Goal: Task Accomplishment & Management: Manage account settings

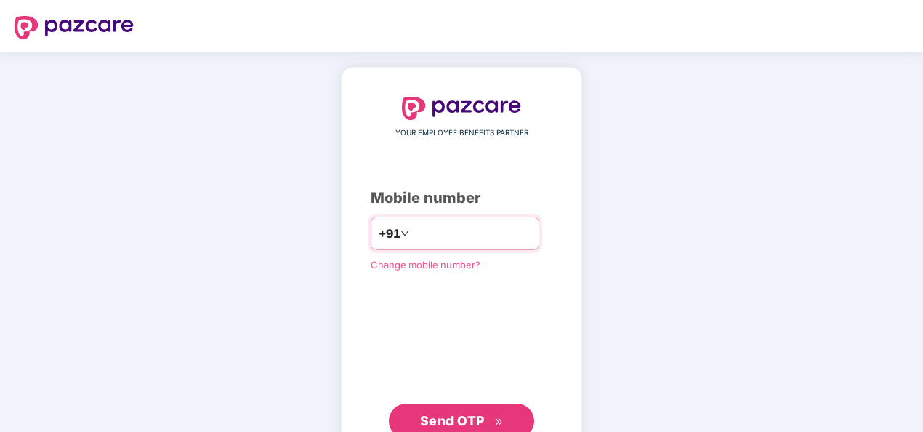
click at [480, 233] on input "number" at bounding box center [471, 233] width 119 height 23
click at [412, 230] on input "**********" at bounding box center [471, 233] width 119 height 23
type input "**********"
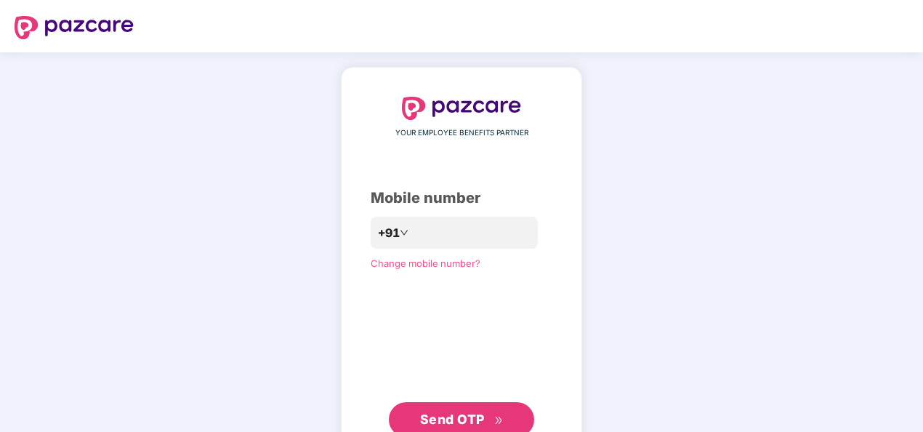
click at [449, 416] on span "Send OTP" at bounding box center [452, 418] width 65 height 15
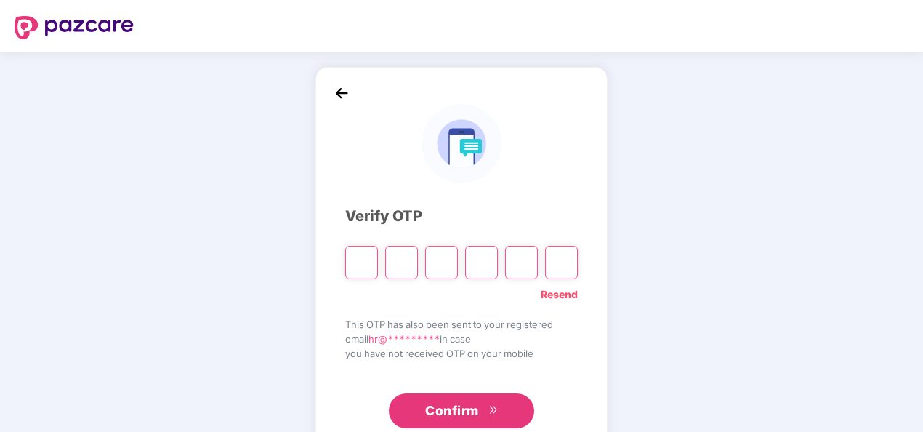
type input "*"
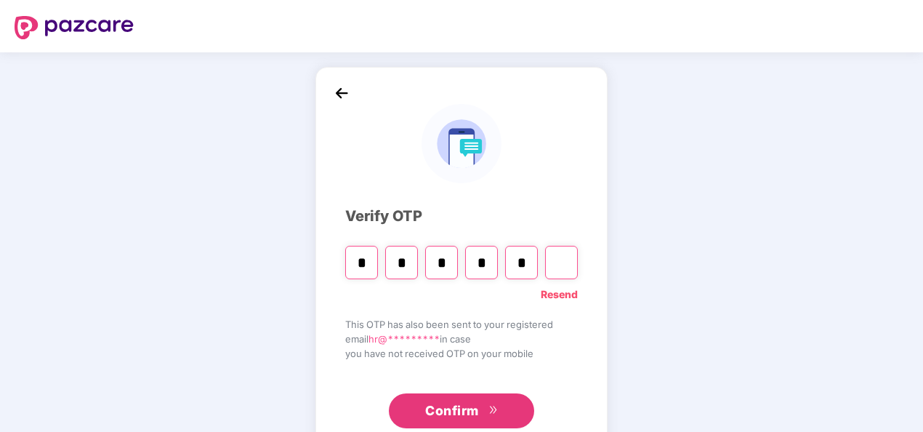
type input "*"
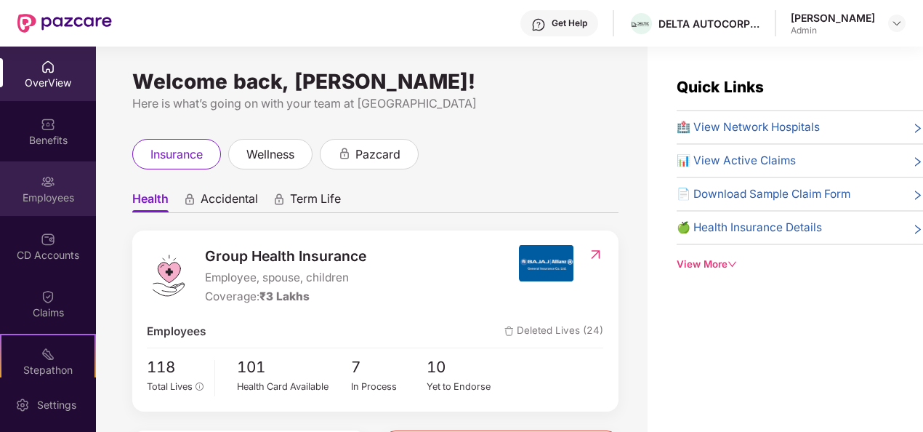
click at [62, 190] on div "Employees" at bounding box center [48, 197] width 96 height 15
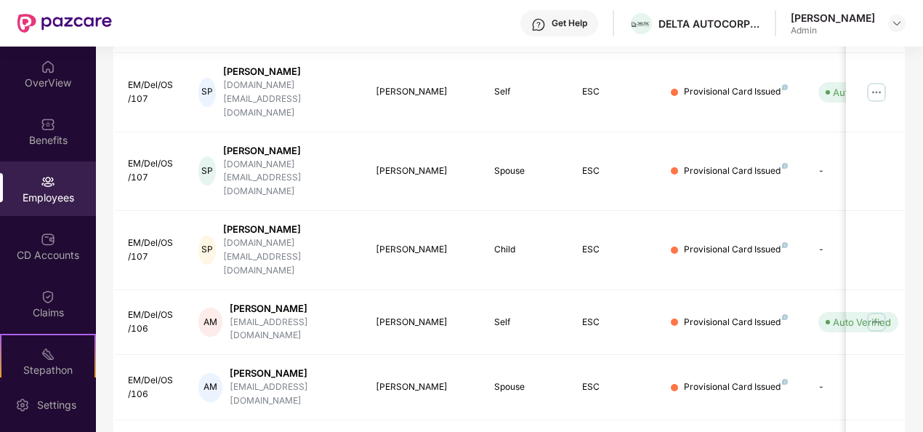
scroll to position [458, 0]
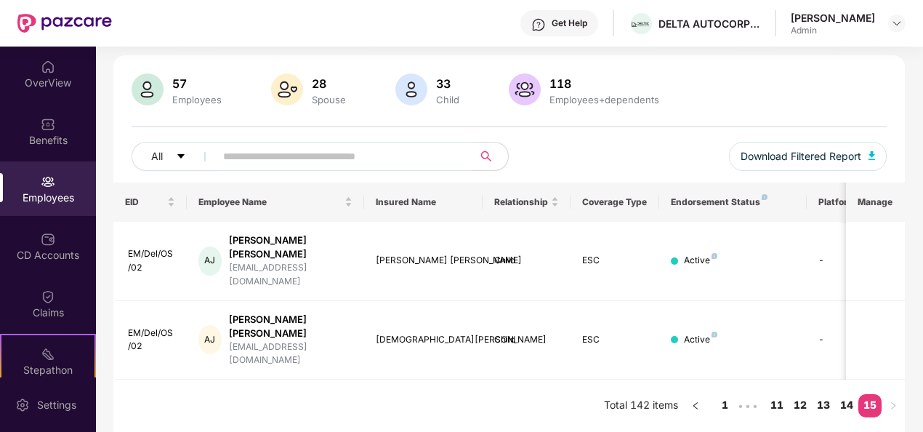
scroll to position [47, 0]
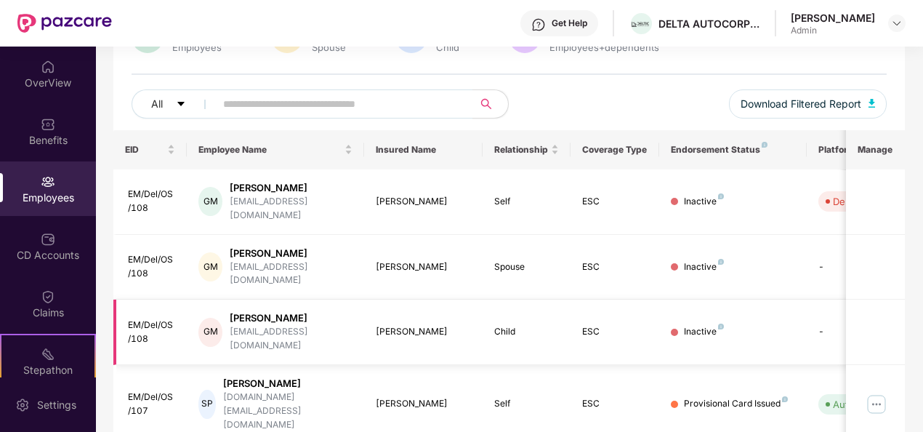
scroll to position [141, 0]
click at [336, 107] on input "text" at bounding box center [338, 104] width 230 height 22
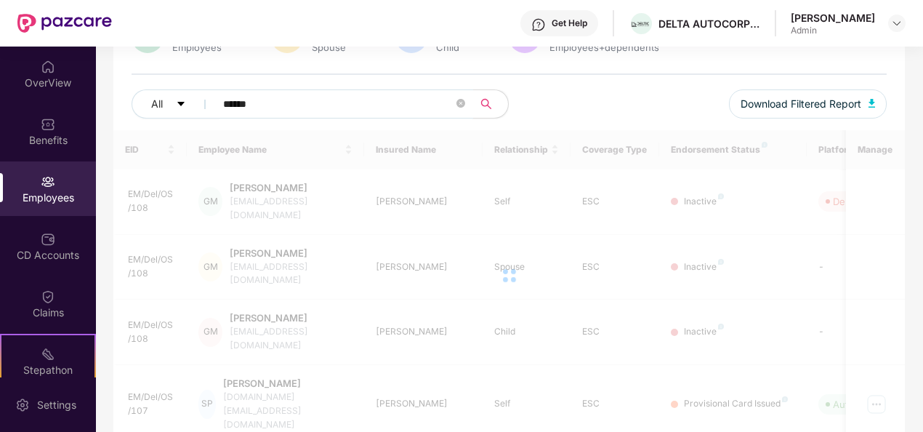
scroll to position [47, 0]
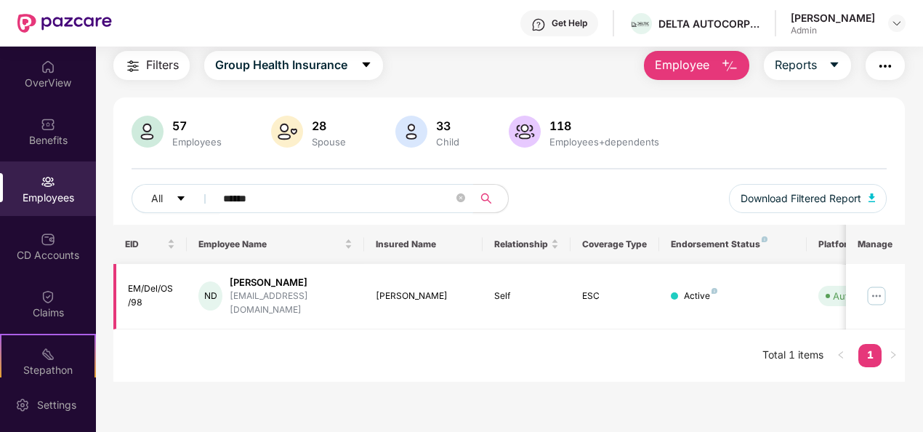
type input "*****"
click at [876, 291] on img at bounding box center [876, 295] width 23 height 23
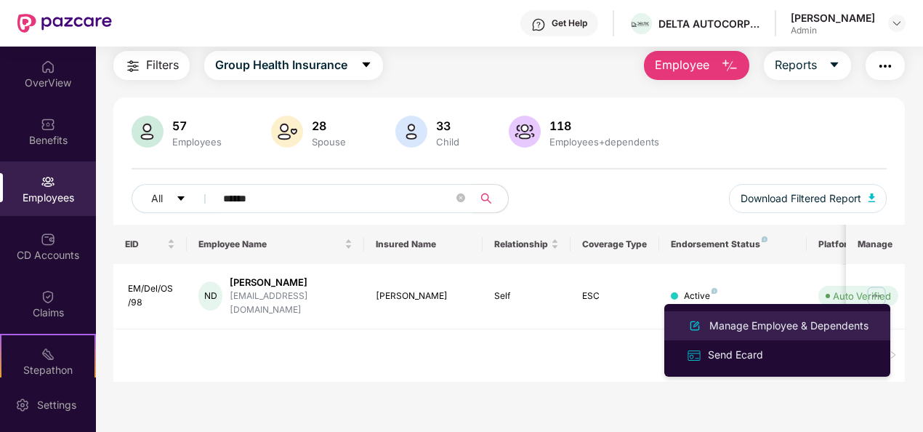
click at [756, 326] on div "Manage Employee & Dependents" at bounding box center [788, 326] width 165 height 16
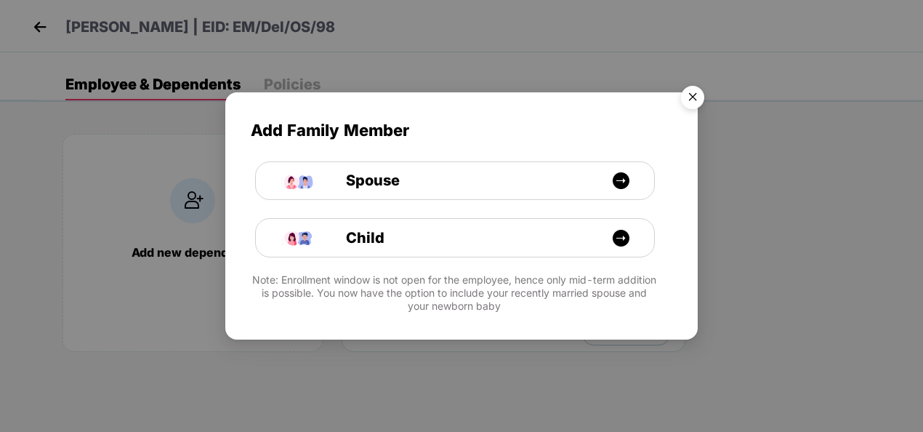
click at [694, 97] on img "Close" at bounding box center [692, 99] width 41 height 41
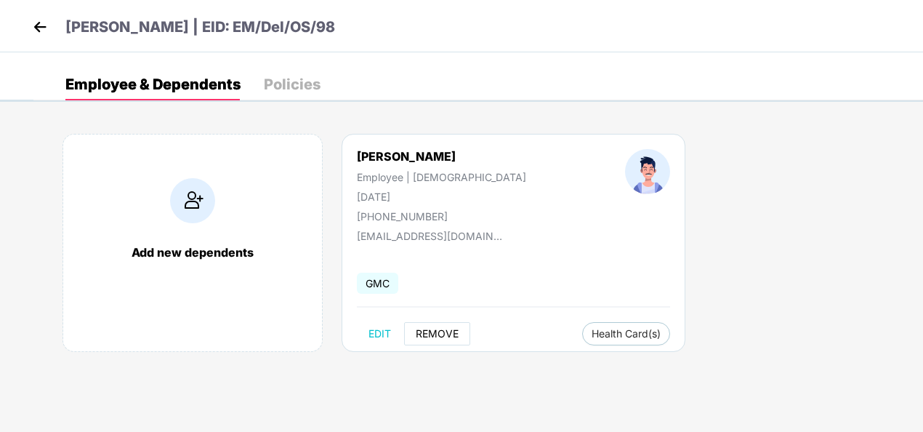
click at [427, 330] on span "REMOVE" at bounding box center [437, 334] width 43 height 12
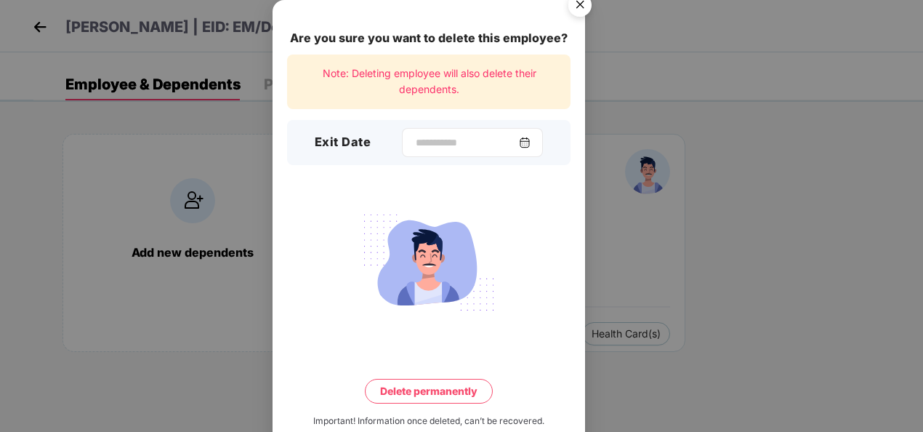
click at [530, 134] on div at bounding box center [472, 142] width 141 height 29
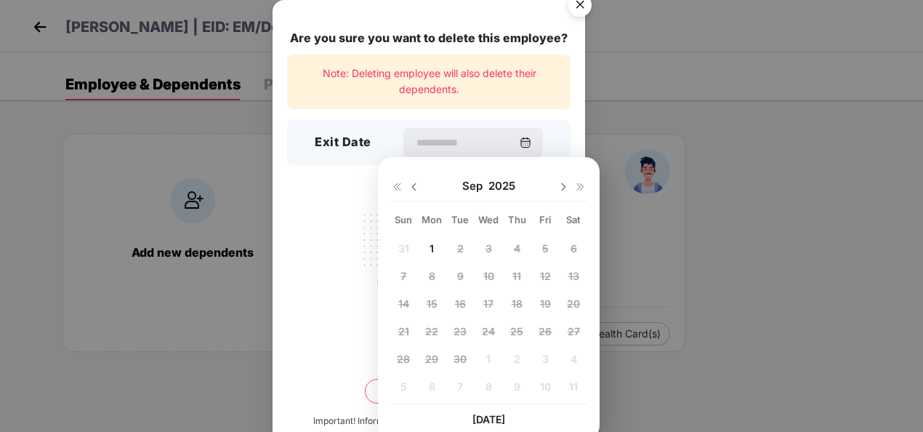
click at [411, 185] on img at bounding box center [414, 187] width 12 height 12
click at [401, 275] on span "3" at bounding box center [403, 276] width 7 height 12
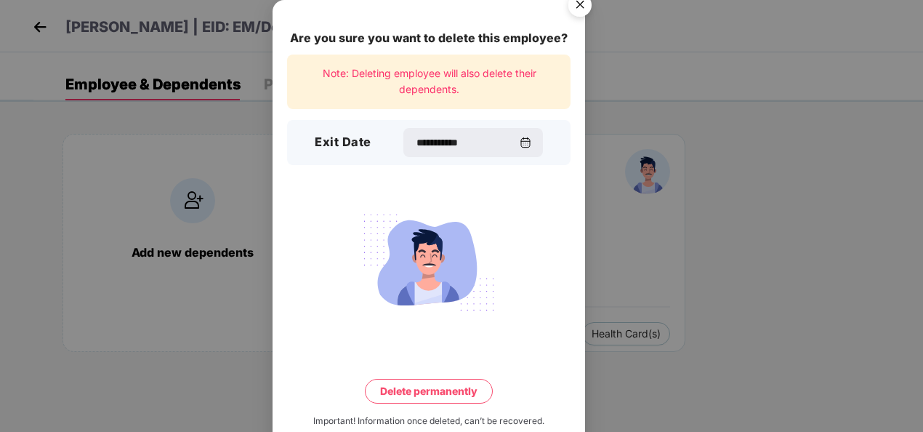
type input "**********"
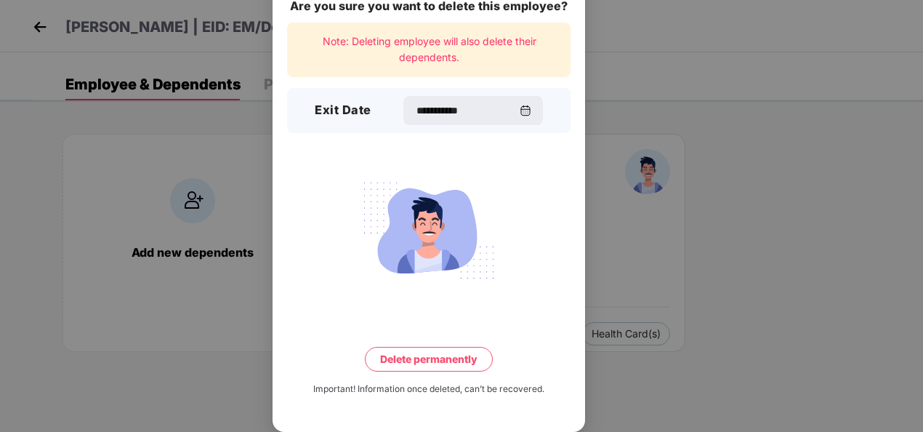
click at [411, 360] on button "Delete permanently" at bounding box center [429, 359] width 128 height 25
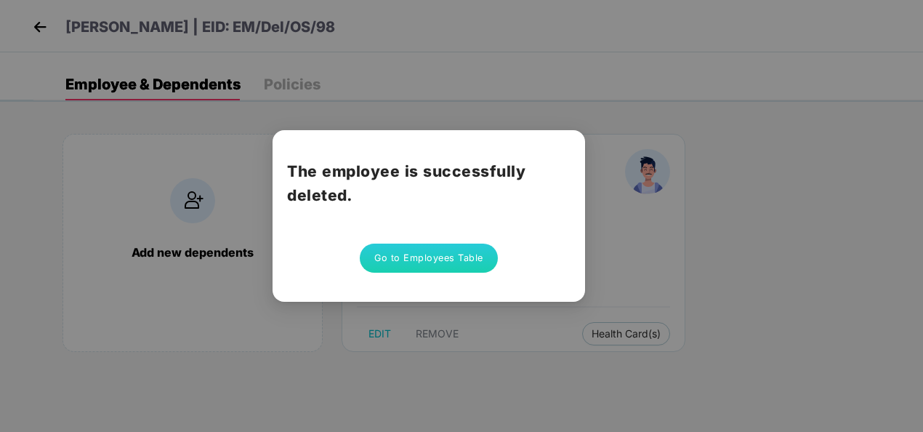
scroll to position [0, 0]
click at [677, 259] on div "The employee is successfully deleted. Go to Employees Table" at bounding box center [461, 216] width 923 height 432
click at [442, 254] on button "Go to Employees Table" at bounding box center [429, 257] width 138 height 29
